Goal: Task Accomplishment & Management: Manage account settings

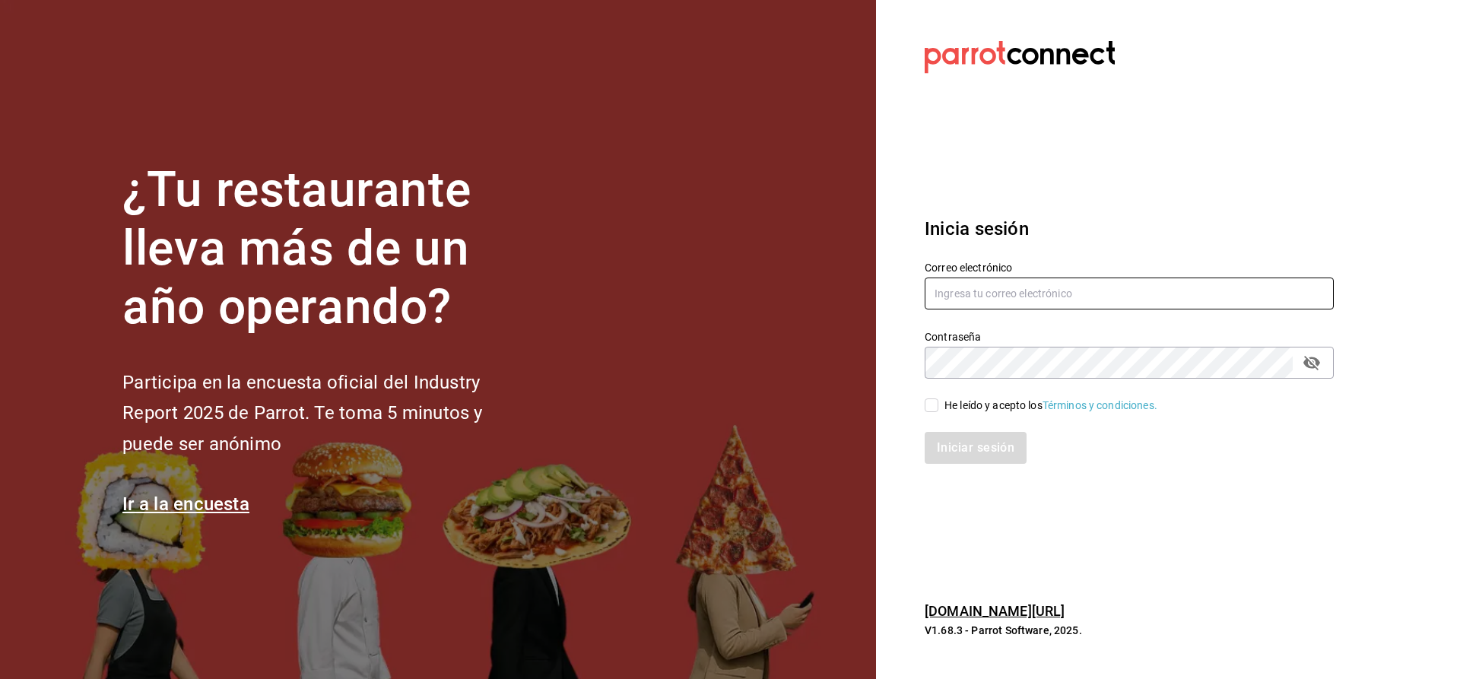
click at [952, 297] on input "text" at bounding box center [1129, 294] width 409 height 32
type input "CUERNO.CALZADA@GRUPOCOSTENO.COM"
click at [935, 409] on input "He leído y acepto los Términos y condiciones." at bounding box center [932, 406] width 14 height 14
checkbox input "true"
click at [953, 443] on button "Iniciar sesión" at bounding box center [976, 448] width 103 height 32
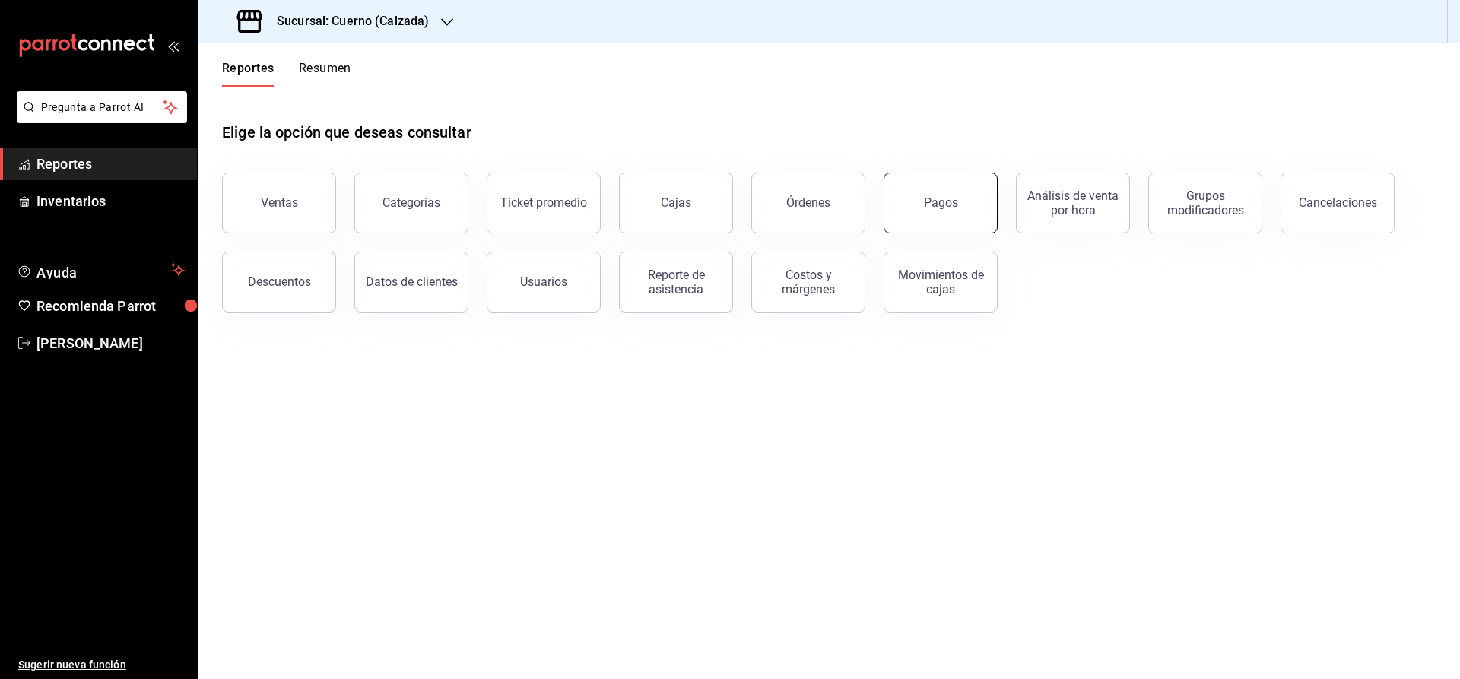
click at [927, 208] on div "Pagos" at bounding box center [941, 202] width 34 height 14
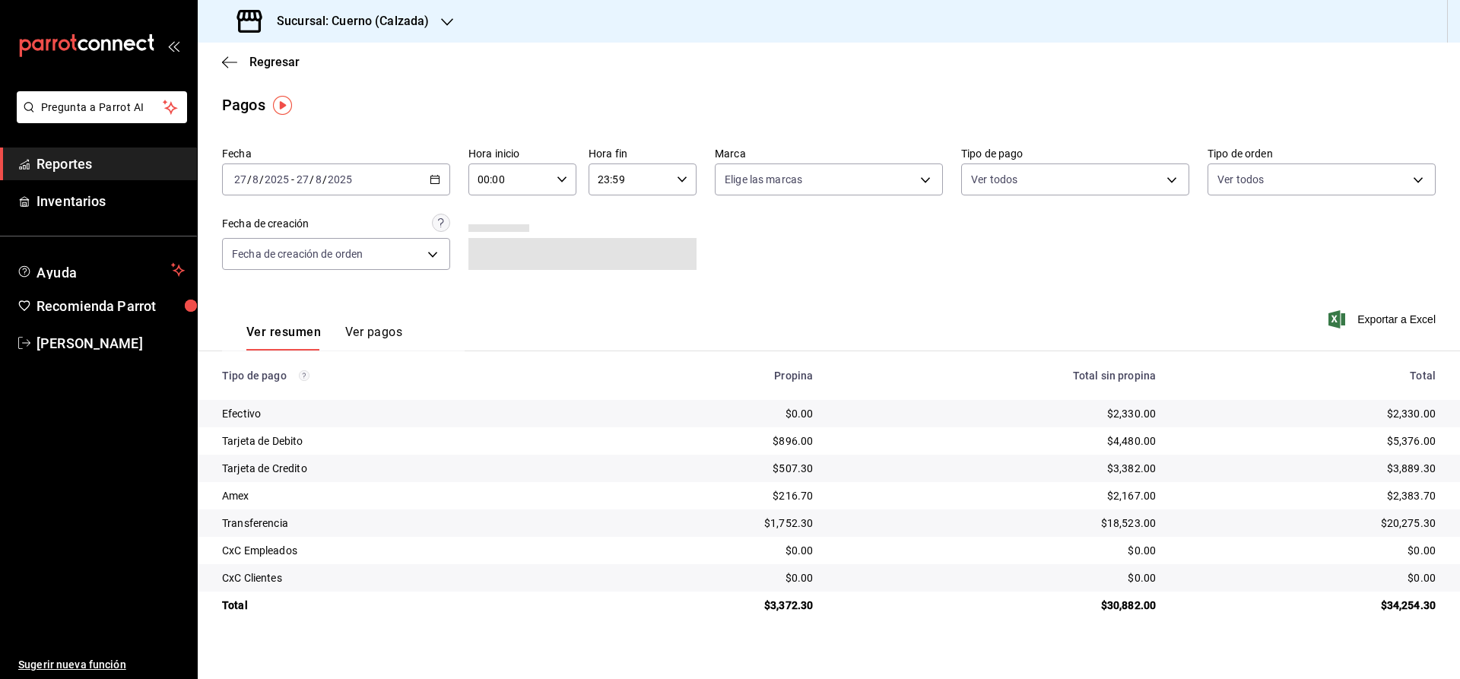
click at [442, 175] on div "2025-08-27 27 / 8 / 2025 - 2025-08-27 27 / 8 / 2025" at bounding box center [336, 180] width 228 height 32
click at [323, 397] on span "Rango de fechas" at bounding box center [294, 397] width 118 height 16
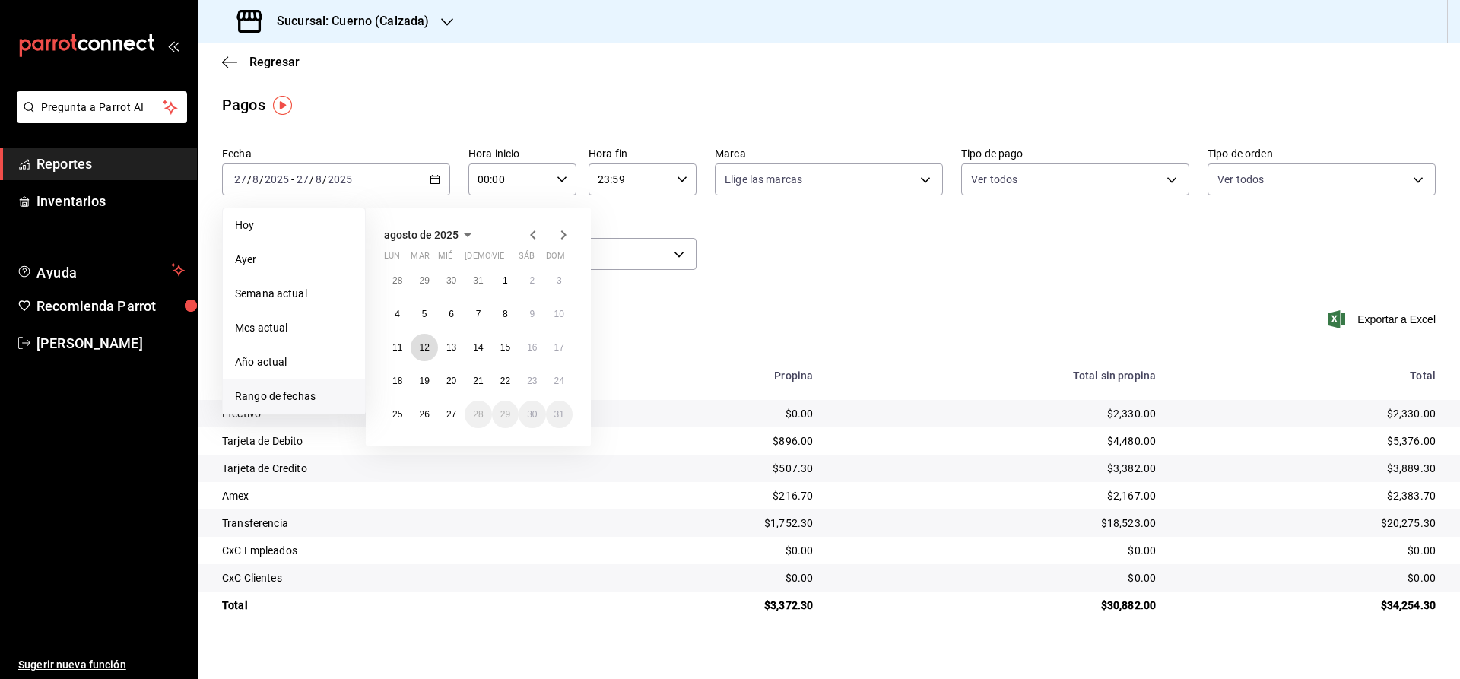
click at [428, 345] on abbr "12" at bounding box center [424, 347] width 10 height 11
click at [452, 344] on abbr "13" at bounding box center [451, 347] width 10 height 11
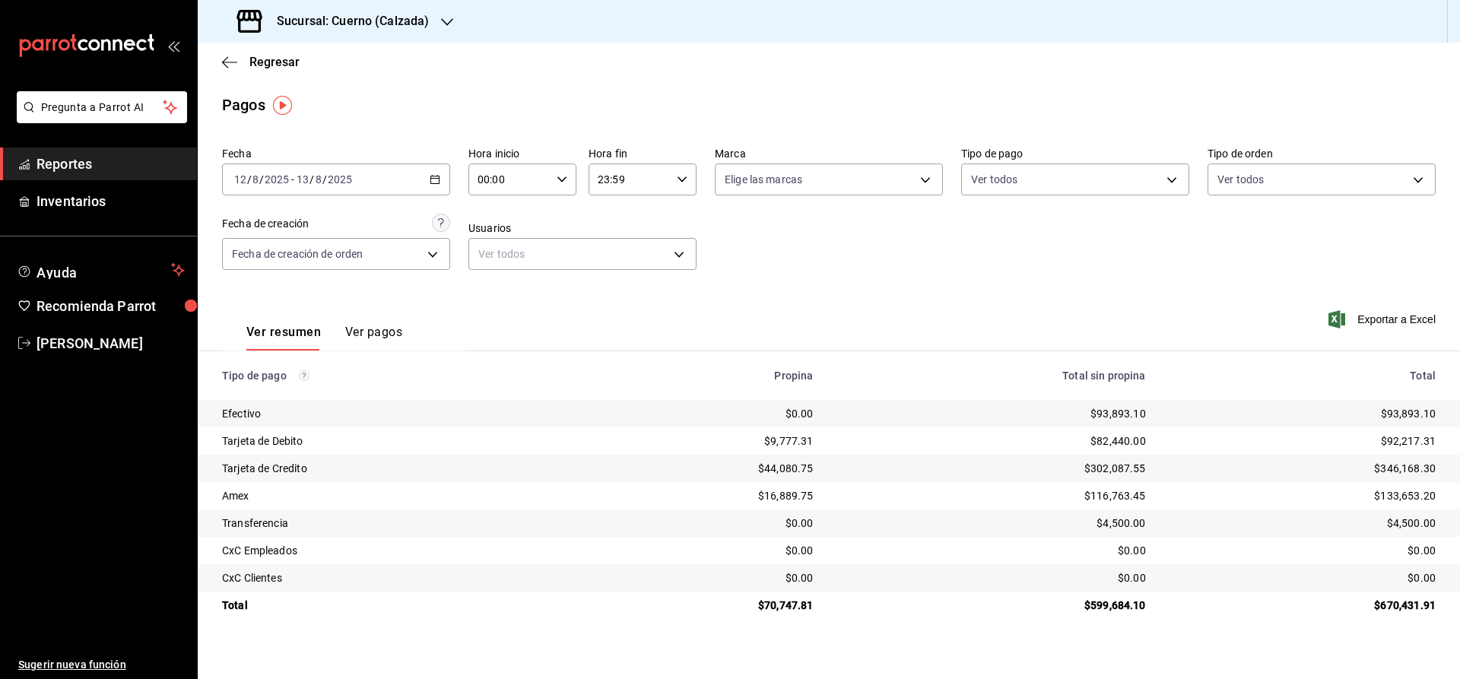
click at [560, 179] on icon "button" at bounding box center [562, 179] width 11 height 11
click at [507, 296] on span "02" at bounding box center [496, 291] width 30 height 12
type input "02:00"
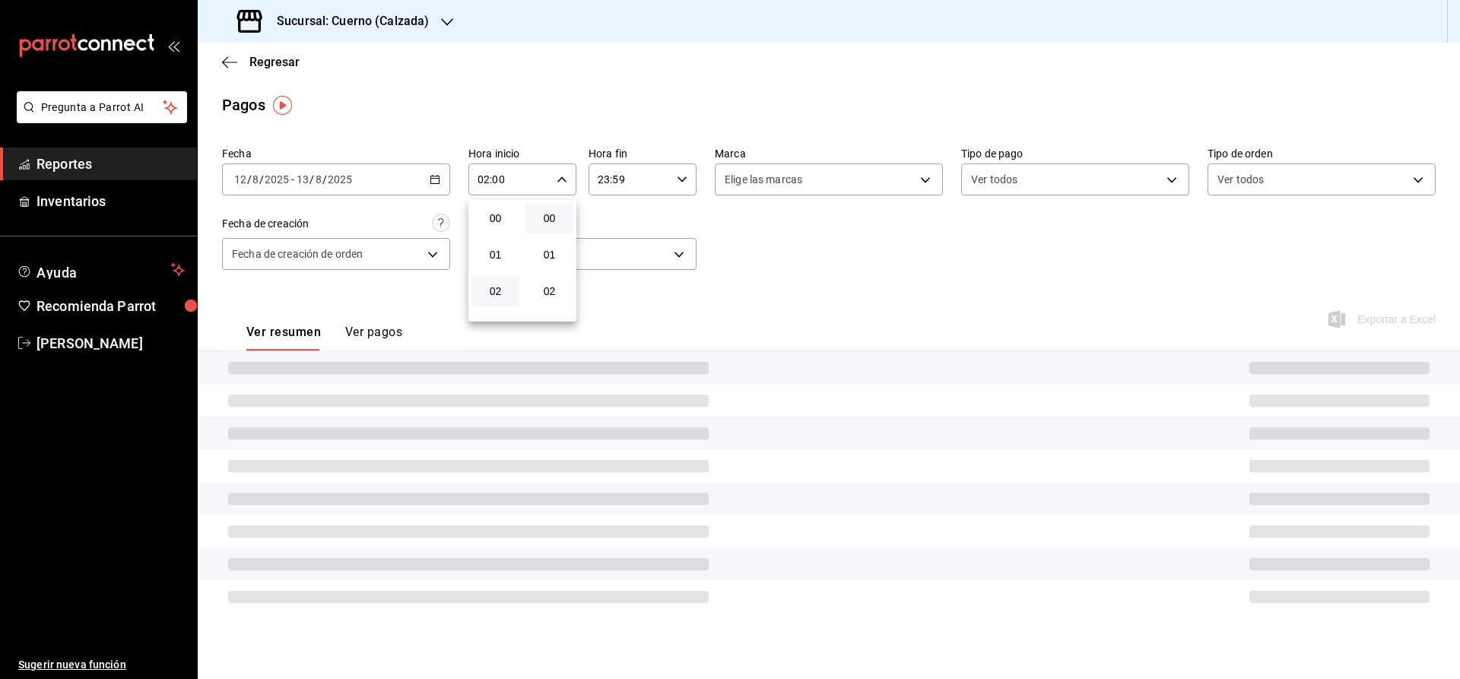
click at [719, 255] on div at bounding box center [730, 339] width 1460 height 679
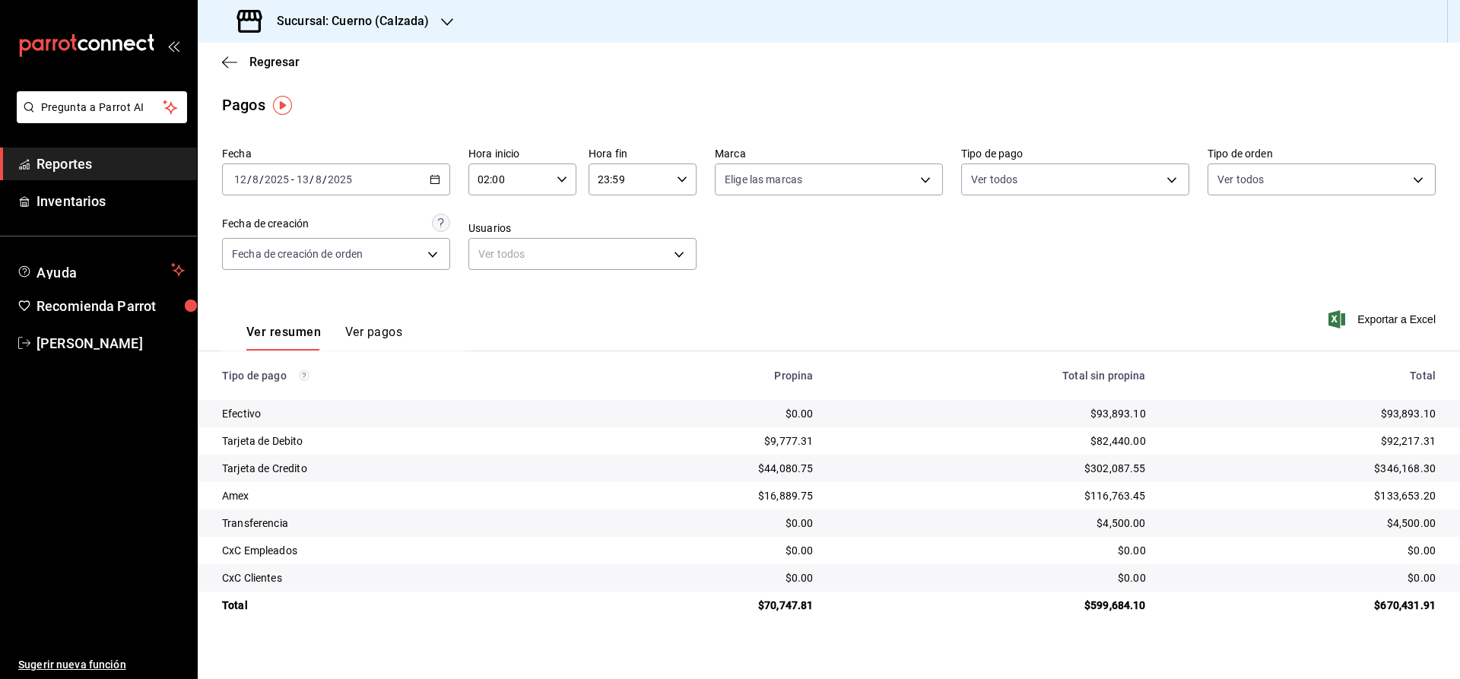
click at [675, 176] on div "23:59 Hora fin" at bounding box center [643, 180] width 108 height 32
click at [741, 218] on div at bounding box center [730, 339] width 1460 height 679
click at [764, 180] on body "Pregunta a Parrot AI Reportes Inventarios Ayuda Recomienda Parrot Julia Morales…" at bounding box center [730, 339] width 1460 height 679
click at [776, 286] on span "Cuerno - Calzada" at bounding box center [846, 289] width 179 height 16
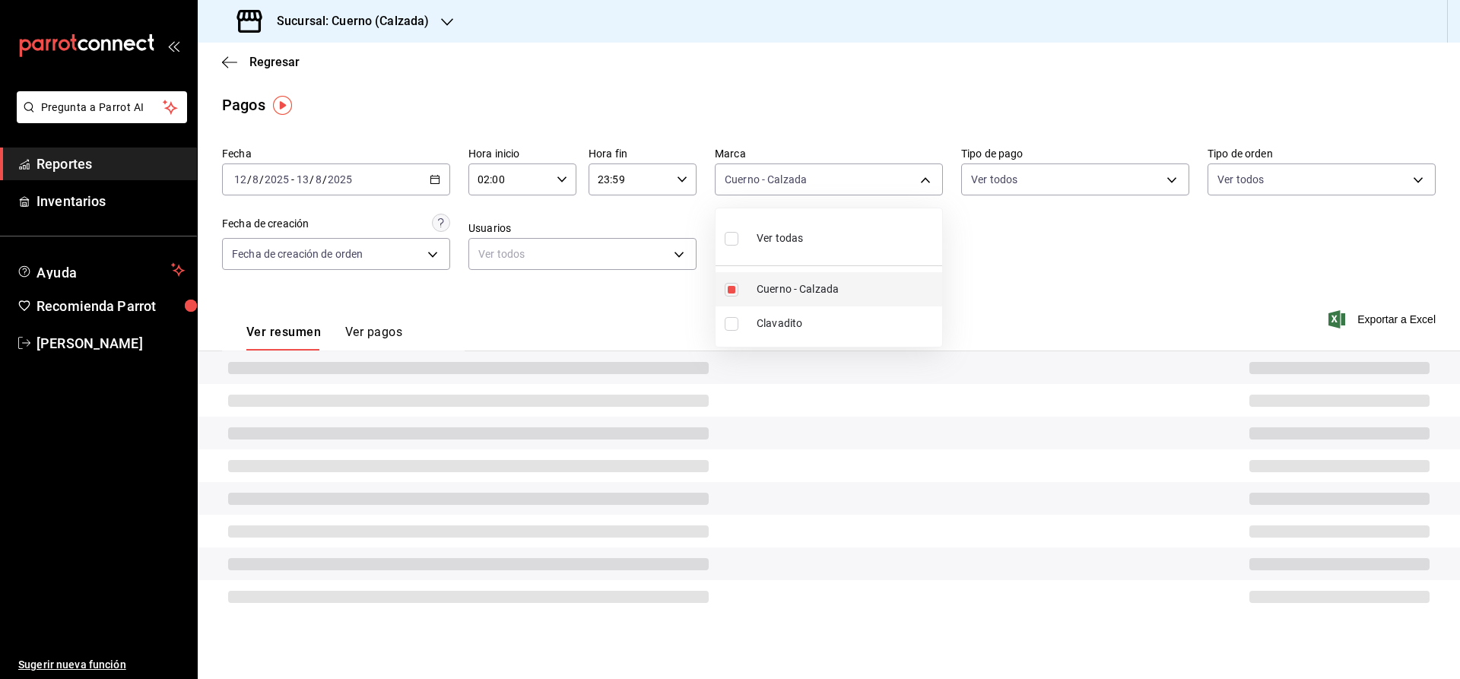
type input "b7ae777b-2dfc-42e0-9650-6cefdf37a424"
checkbox input "true"
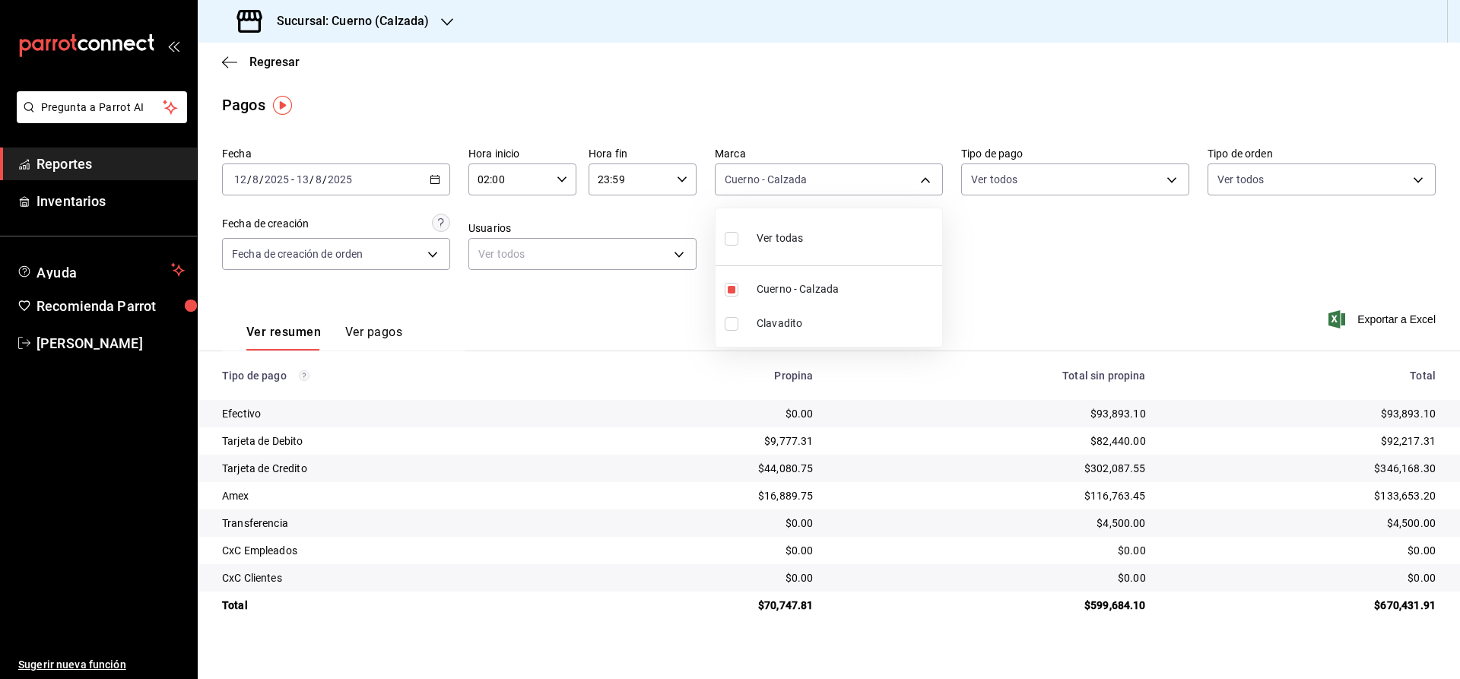
click at [376, 335] on div at bounding box center [730, 339] width 1460 height 679
click at [376, 335] on button "Ver pagos" at bounding box center [373, 338] width 57 height 26
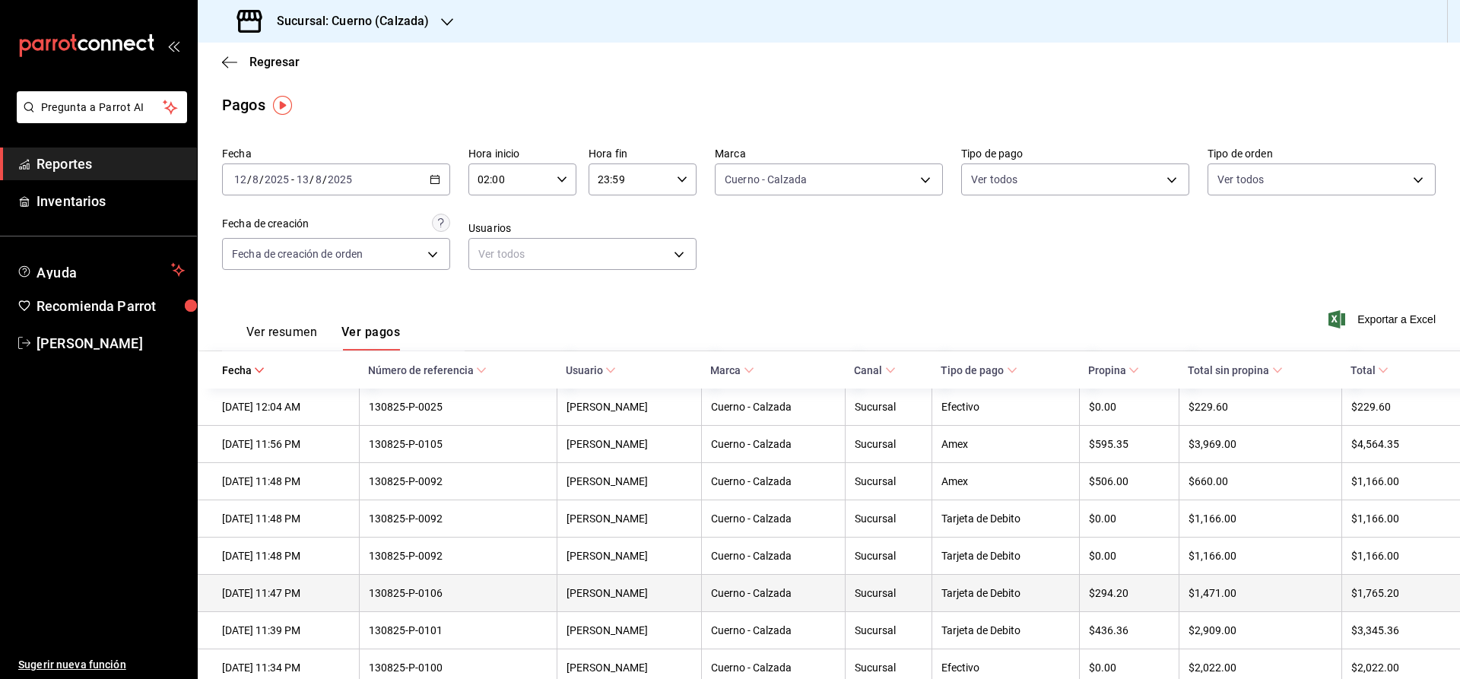
click at [824, 605] on th "Cuerno - Calzada" at bounding box center [773, 593] width 144 height 37
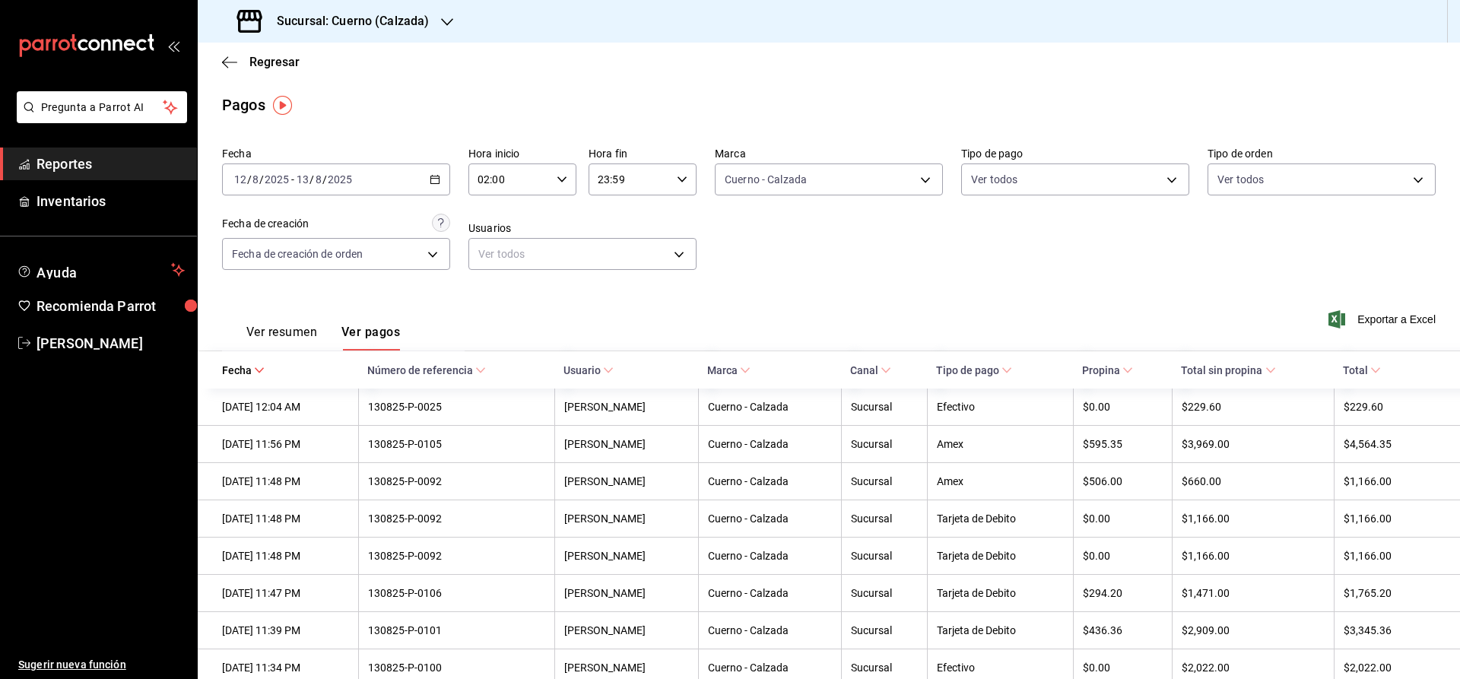
click at [435, 181] on icon "button" at bounding box center [435, 179] width 11 height 11
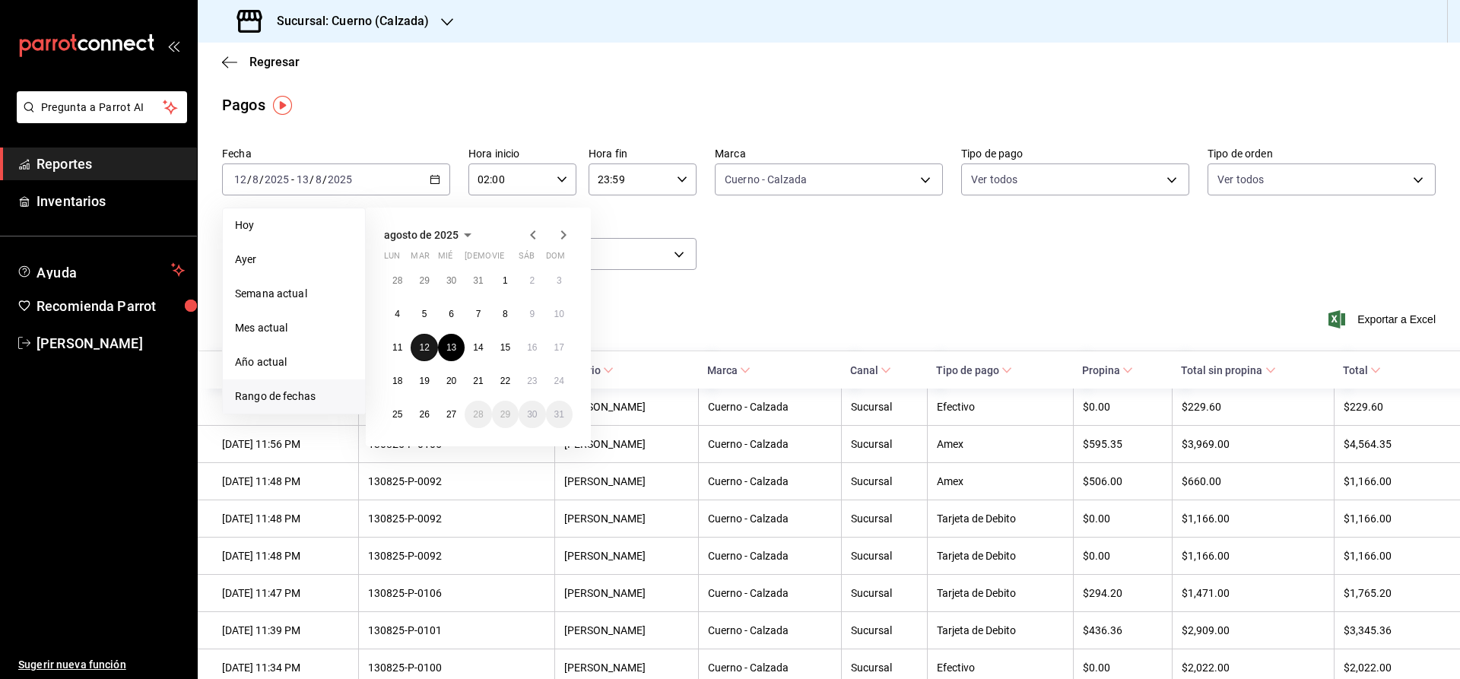
click at [419, 350] on button "12" at bounding box center [424, 347] width 27 height 27
click at [756, 300] on div "Ver resumen Ver pagos Exportar a Excel" at bounding box center [829, 328] width 1262 height 81
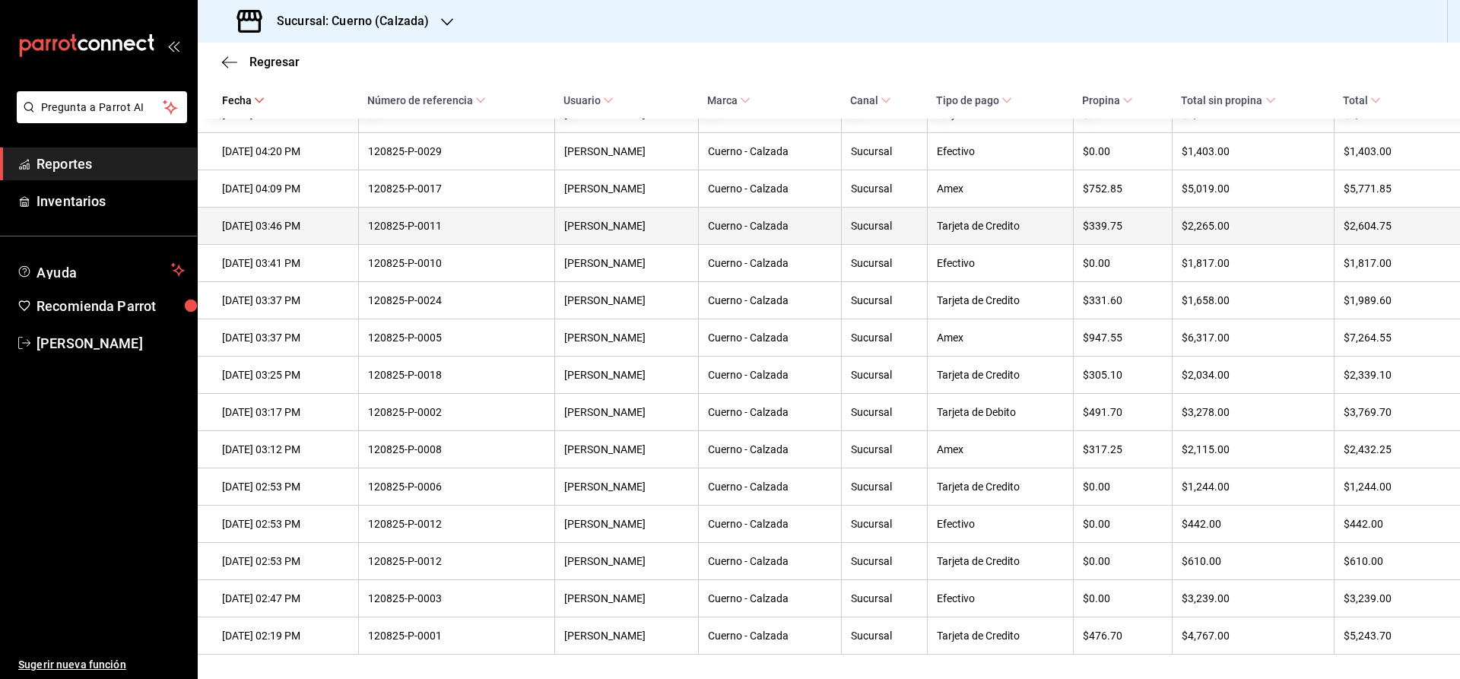
scroll to position [10800, 0]
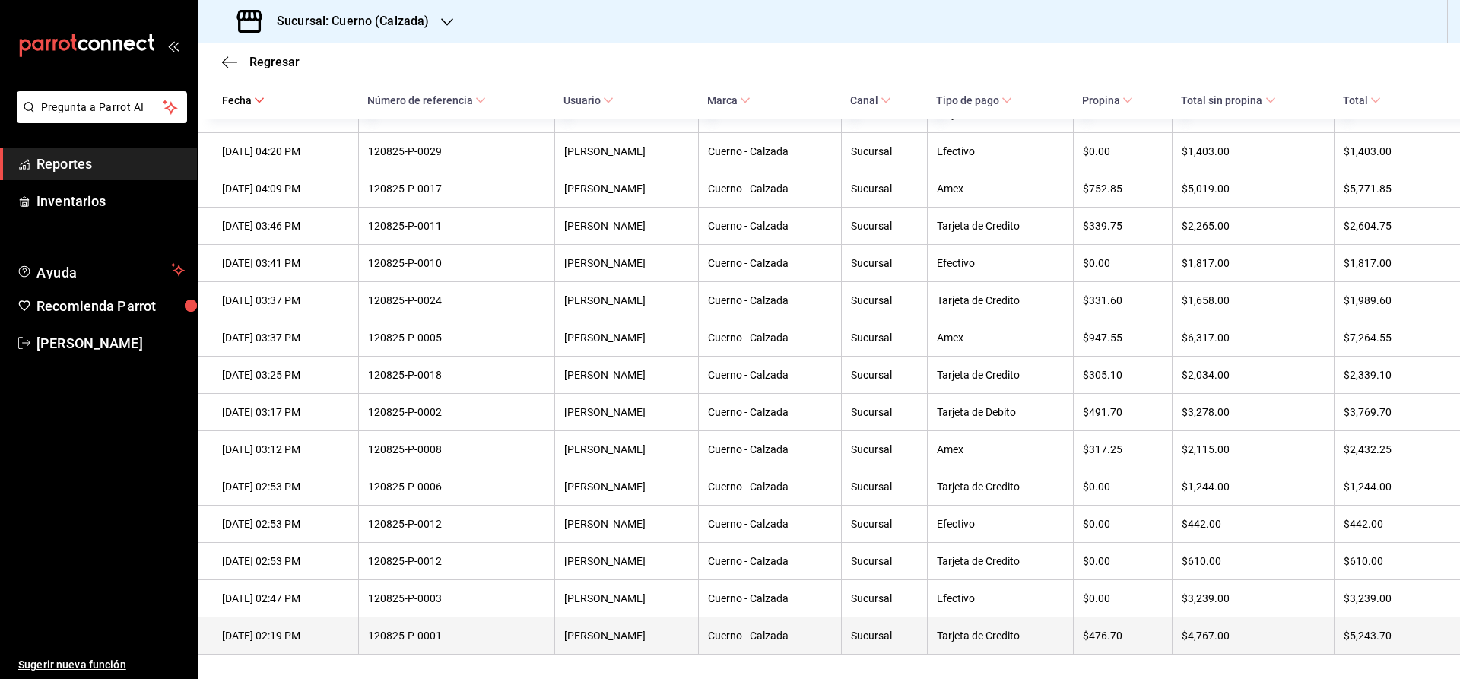
click at [545, 641] on div "120825-P-0001" at bounding box center [456, 636] width 177 height 12
click at [545, 635] on div "120825-P-0001" at bounding box center [456, 636] width 177 height 12
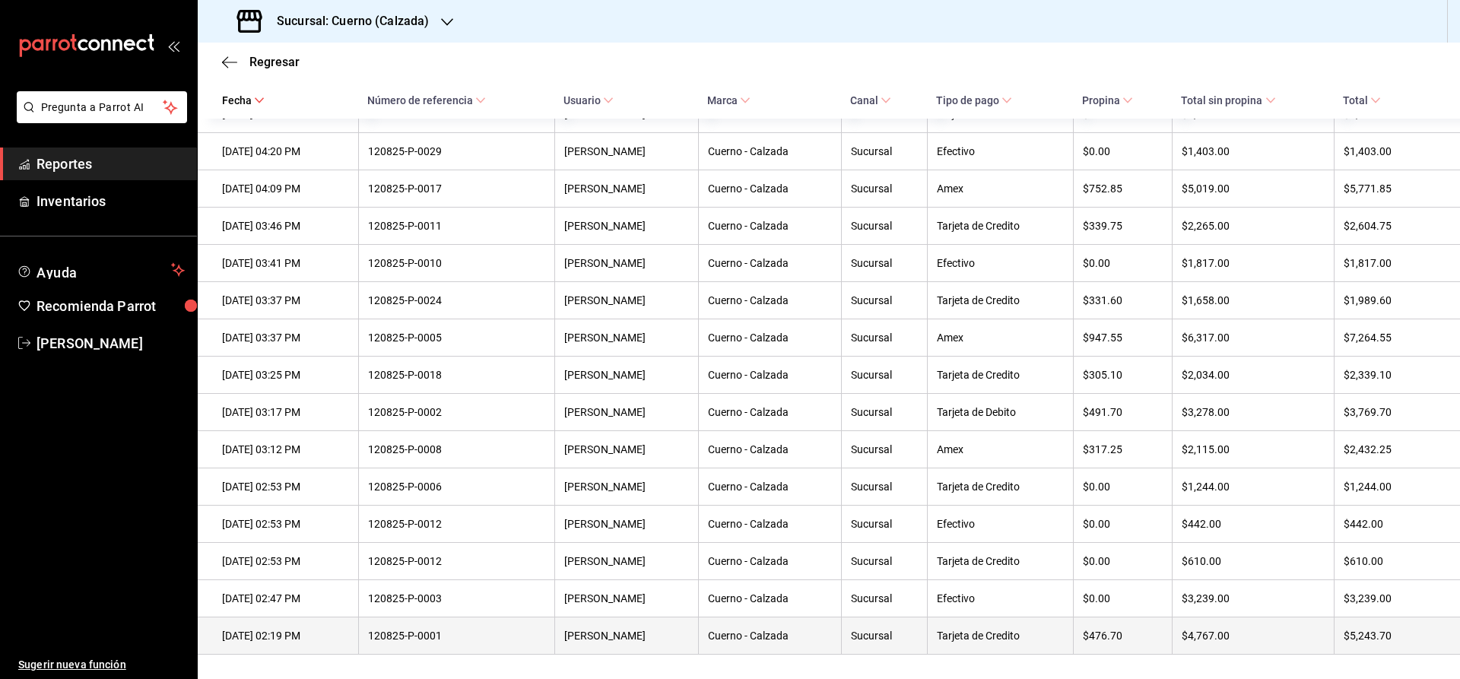
click at [296, 633] on div "[DATE] 02:19 PM" at bounding box center [285, 636] width 127 height 12
click at [340, 631] on div "[DATE] 02:19 PM" at bounding box center [285, 636] width 127 height 12
click at [471, 640] on div "120825-P-0001" at bounding box center [456, 636] width 177 height 12
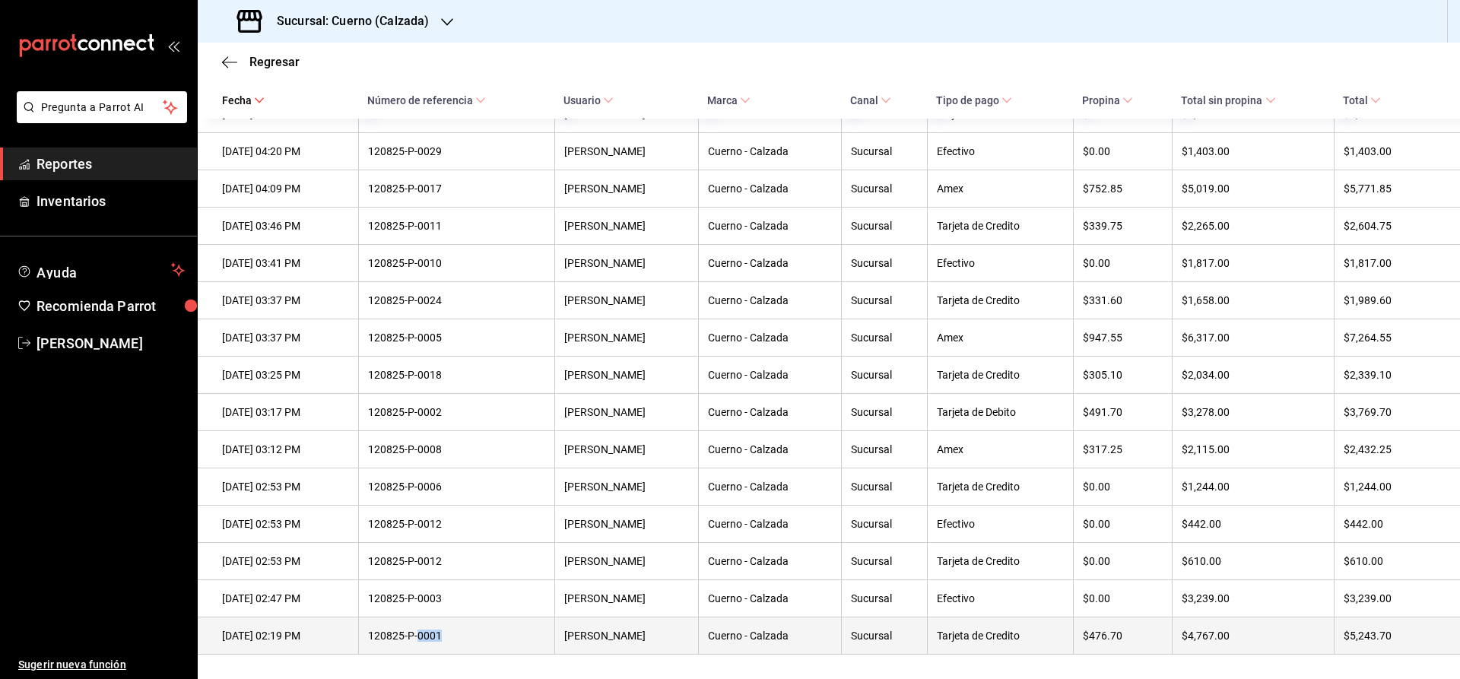
click at [471, 640] on div "120825-P-0001" at bounding box center [456, 636] width 177 height 12
click at [483, 640] on div "120825-P-0001" at bounding box center [456, 636] width 177 height 12
click at [506, 640] on div "120825-P-0001" at bounding box center [456, 636] width 177 height 12
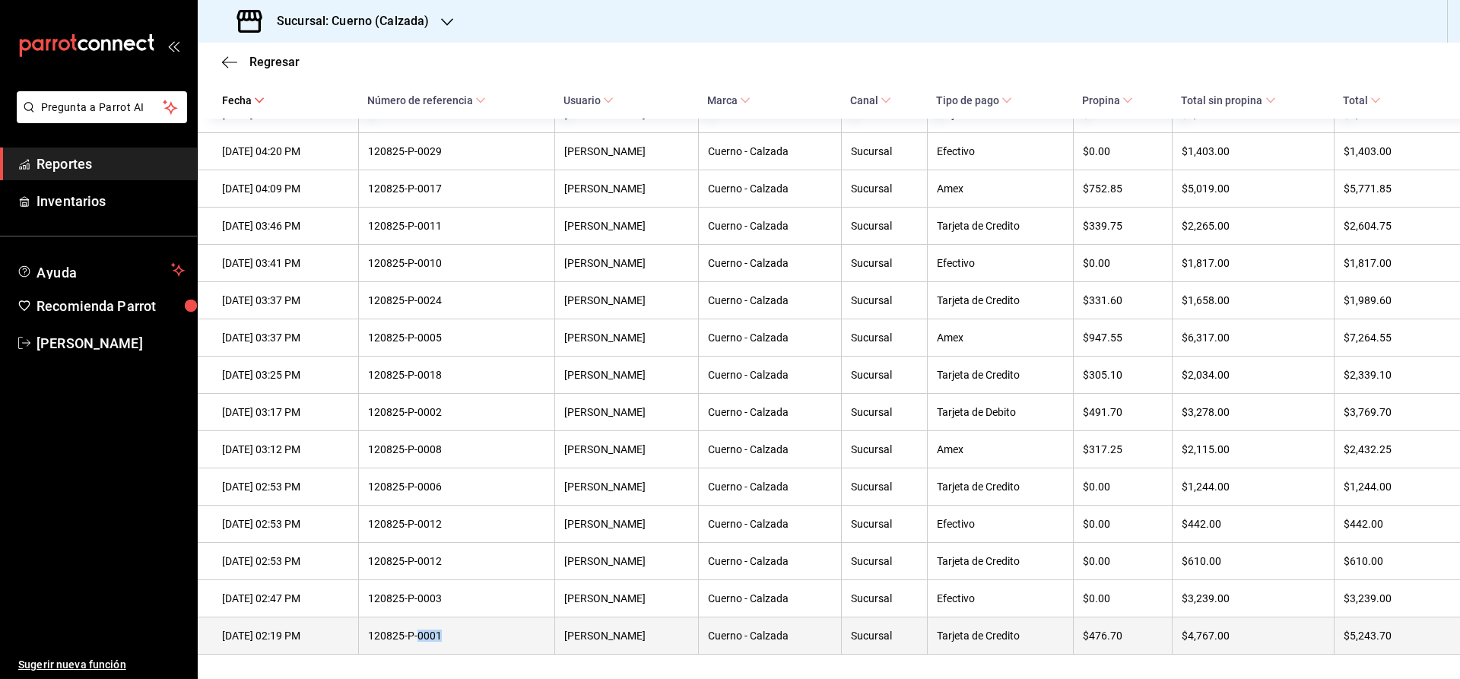
click at [506, 640] on div "120825-P-0001" at bounding box center [456, 636] width 177 height 12
click at [526, 640] on div "120825-P-0001" at bounding box center [456, 636] width 177 height 12
click at [479, 643] on th "120825-P-0001" at bounding box center [456, 636] width 196 height 37
